Goal: Communication & Community: Answer question/provide support

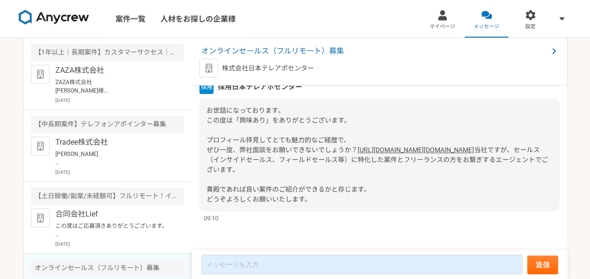
click at [267, 123] on span "お世話になっております。 この度は「興味あり」をありがとうございます。 プロフィール拝見してとても魅力的なご経歴で、 ぜひ一度、弊社面談をお願いできないでしょ…" at bounding box center [281, 130] width 151 height 47
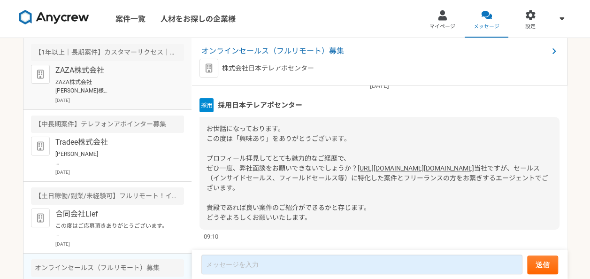
click at [144, 89] on p "ZAZA株式会社 [PERSON_NAME]様 お世話になっております。 ご連絡いただきありがとうございます。 本日26日(火)19時よりよろしくお願いいたし…" at bounding box center [113, 86] width 116 height 17
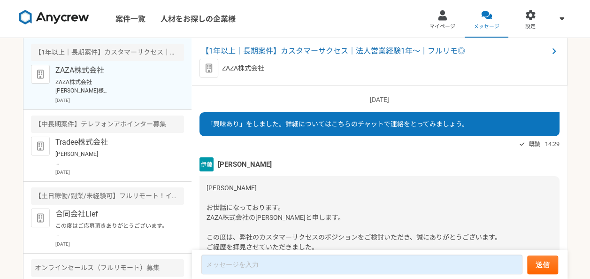
scroll to position [1001, 0]
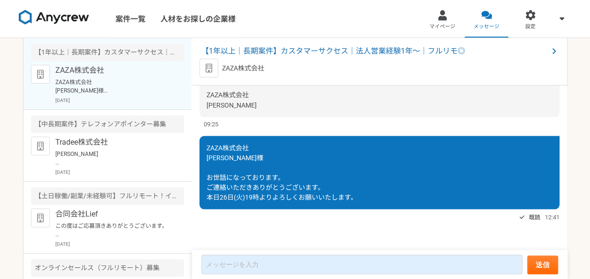
click at [273, 144] on div "ZAZA株式会社 [PERSON_NAME]様 お世話になっております。 ご連絡いただきありがとうございます。 本日26日(火)19時よりよろしくお願いいたし…" at bounding box center [379, 172] width 360 height 73
click at [418, 49] on span "【1年以上｜長期案件】カスタマーサクセス｜法人営業経験1年〜｜フルリモ◎" at bounding box center [374, 51] width 347 height 11
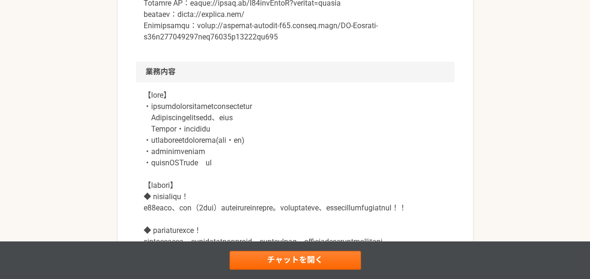
scroll to position [473, 0]
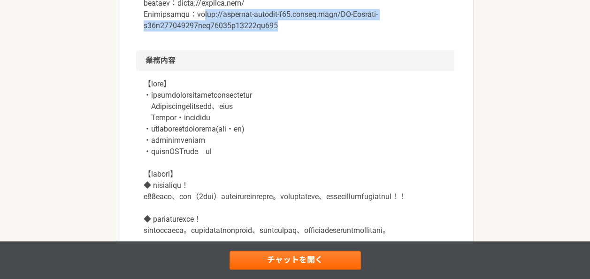
drag, startPoint x: 280, startPoint y: 85, endPoint x: 213, endPoint y: 67, distance: 68.8
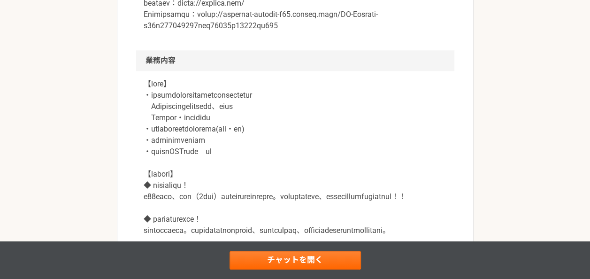
drag, startPoint x: 213, startPoint y: 67, endPoint x: 198, endPoint y: 70, distance: 15.4
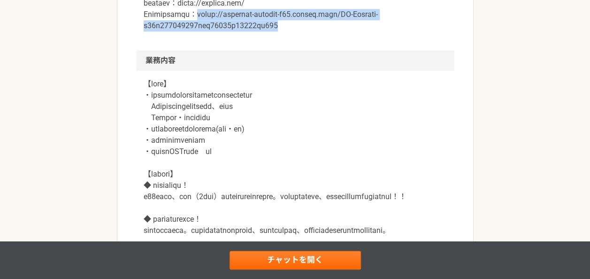
drag, startPoint x: 205, startPoint y: 69, endPoint x: 284, endPoint y: 86, distance: 80.7
copy p "[URL][DOMAIN_NAME]"
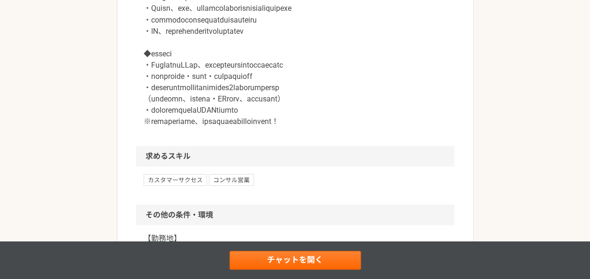
scroll to position [868, 0]
click at [282, 59] on p at bounding box center [295, 40] width 303 height 169
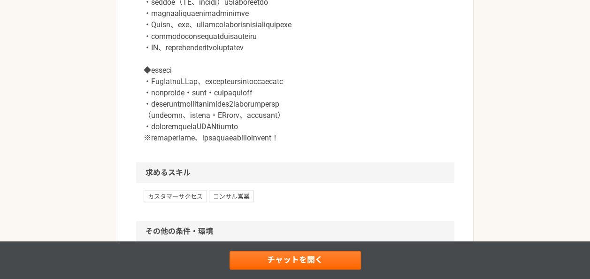
scroll to position [849, 0]
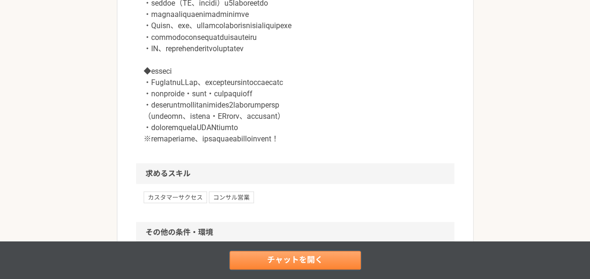
click at [296, 257] on link "チャットを開く" at bounding box center [294, 260] width 131 height 19
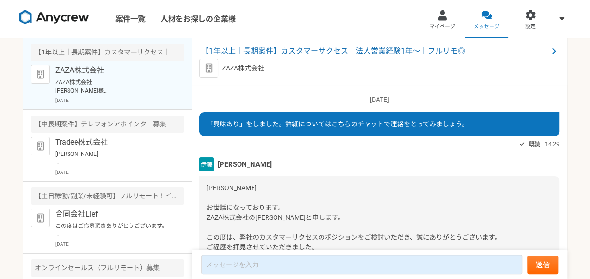
scroll to position [1001, 0]
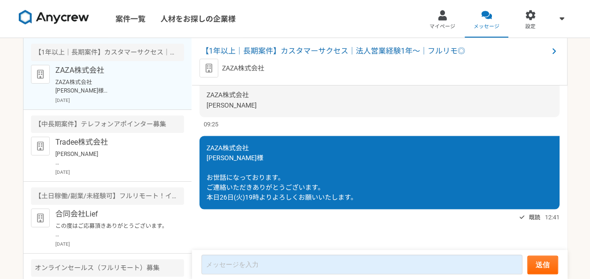
click at [305, 210] on div "ZAZA株式会社 [PERSON_NAME]様 お世話になっております。 ご連絡いただきありがとうございます。 本日26日(火)19時よりよろしくお願いいたし…" at bounding box center [379, 179] width 360 height 87
drag, startPoint x: 270, startPoint y: 70, endPoint x: 223, endPoint y: 69, distance: 46.9
click at [223, 69] on div "ZAZA株式会社" at bounding box center [379, 68] width 360 height 19
copy p "ZAZA株式会社"
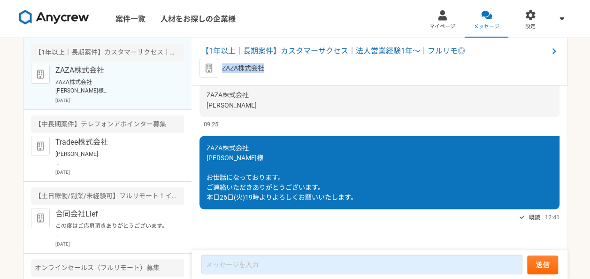
click at [296, 49] on link "[URL][DOMAIN_NAME][SECURITY_DATA]" at bounding box center [355, 46] width 118 height 8
